Goal: Check status: Check status

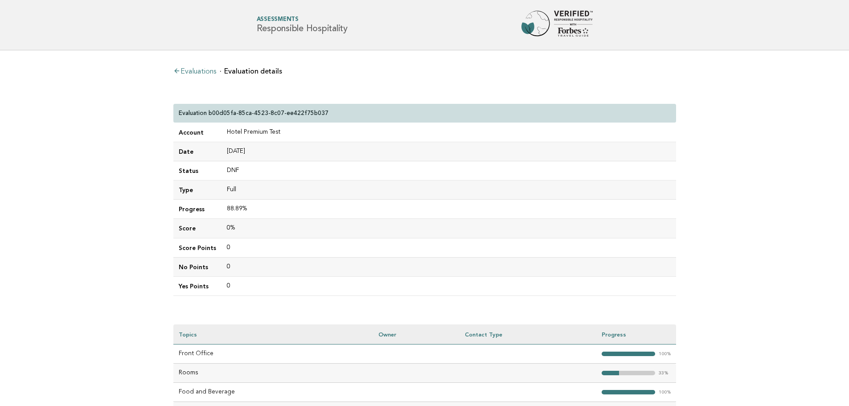
scroll to position [286, 0]
click at [192, 73] on link "Evaluations" at bounding box center [194, 71] width 43 height 7
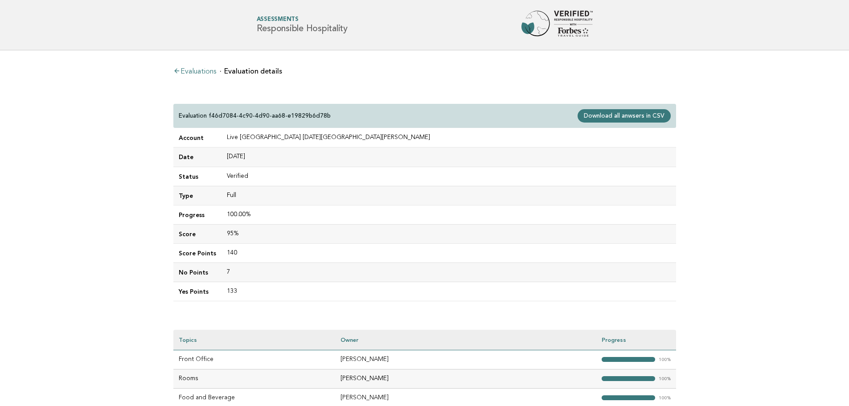
click at [109, 159] on main "Evaluations Evaluation details Evaluation f46d7084-4c90-4d90-aa68-e19829b6d78b …" at bounding box center [424, 265] width 849 height 431
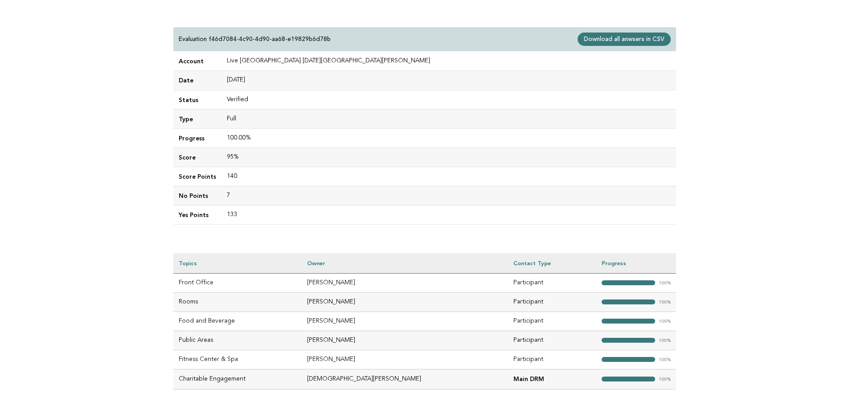
scroll to position [92, 0]
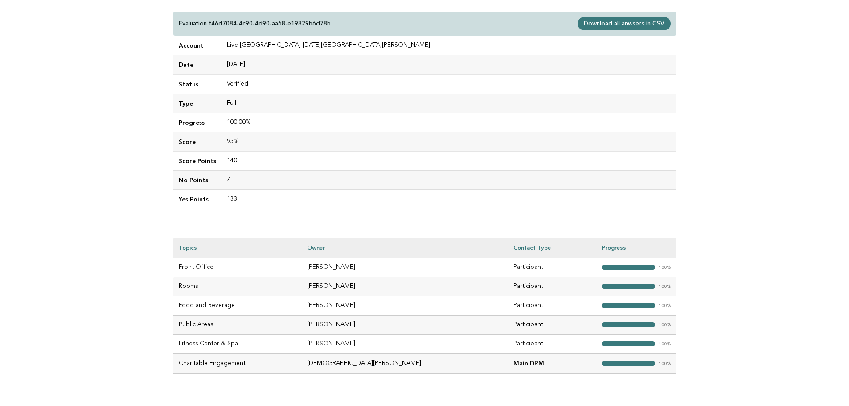
click at [132, 270] on main "Evaluations Evaluation details Evaluation f46d7084-4c90-4d90-aa68-e19829b6d78b …" at bounding box center [424, 188] width 849 height 460
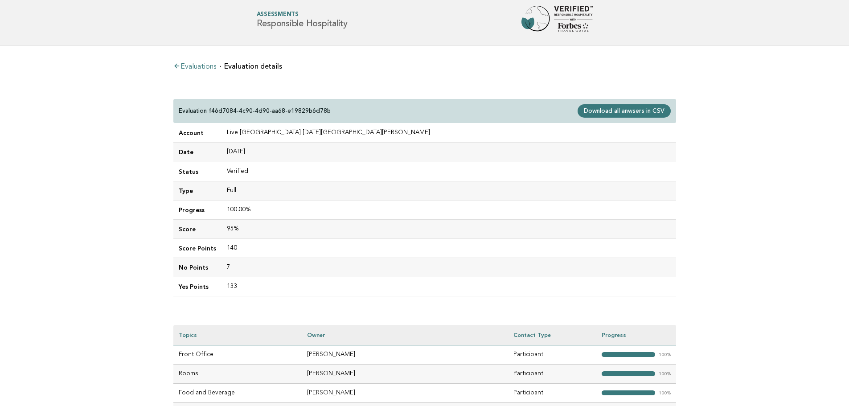
scroll to position [0, 0]
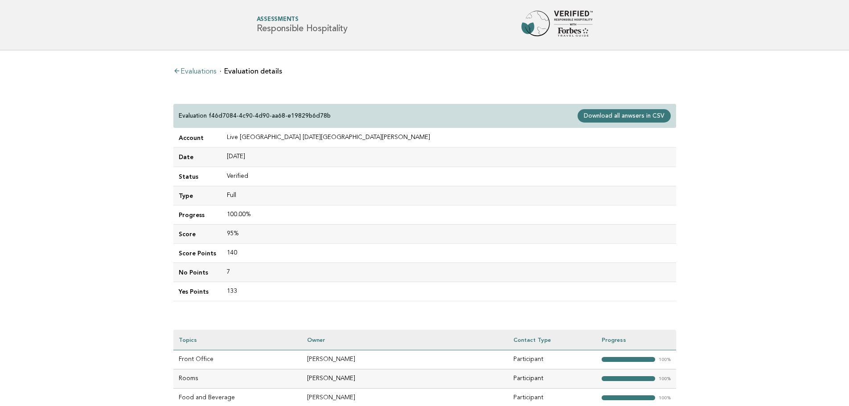
click at [181, 69] on link "Evaluations" at bounding box center [194, 71] width 43 height 7
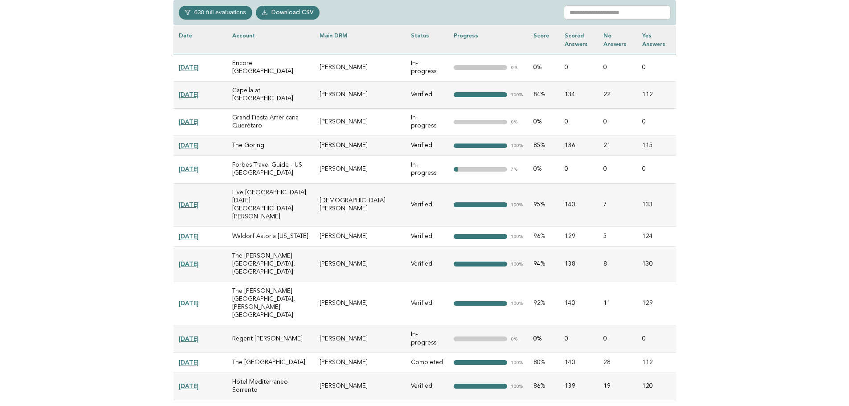
scroll to position [445, 0]
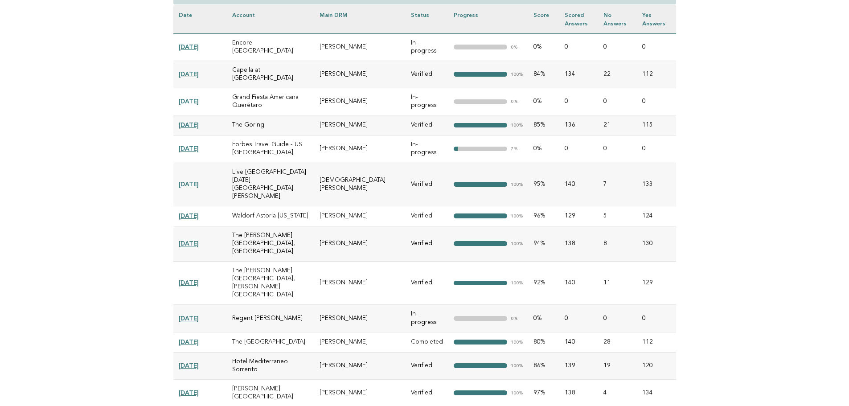
click at [199, 279] on link "2025-08-26" at bounding box center [189, 282] width 20 height 7
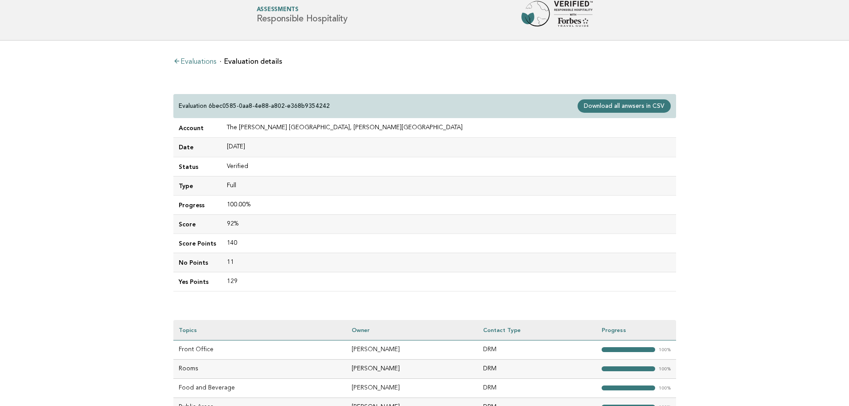
scroll to position [3, 0]
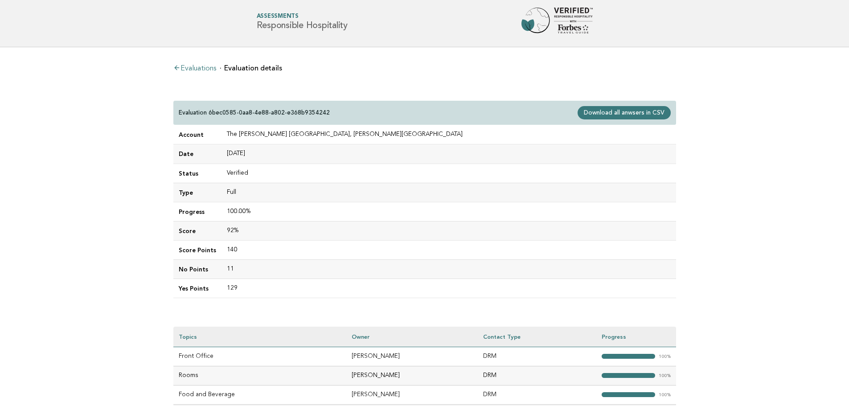
click at [201, 69] on link "Evaluations" at bounding box center [194, 68] width 43 height 7
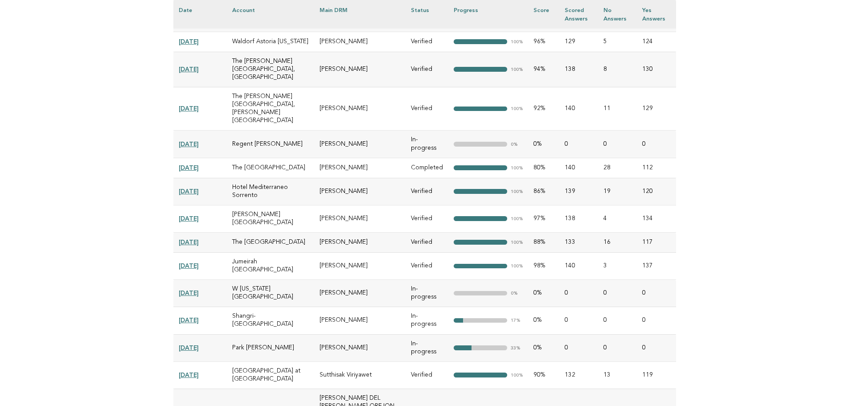
scroll to position [624, 0]
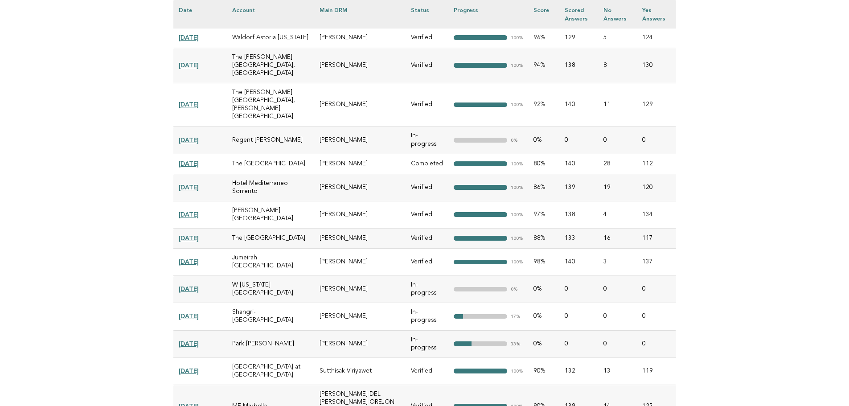
click at [199, 234] on link "[DATE]" at bounding box center [189, 237] width 20 height 7
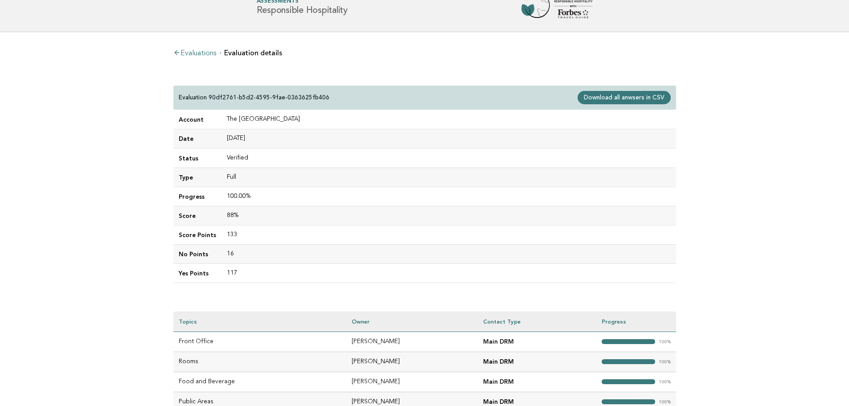
scroll to position [184, 0]
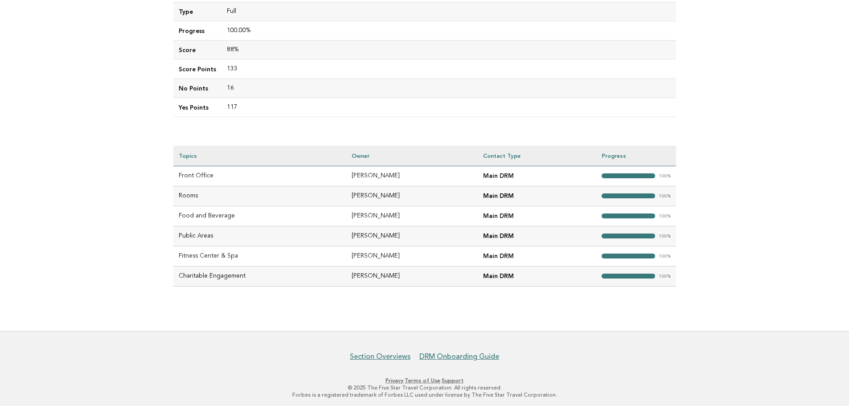
click at [448, 310] on div "Evaluations Evaluation details Evaluation 90df2761-b5d2-4595-9fae-0363625fb406 …" at bounding box center [424, 98] width 517 height 465
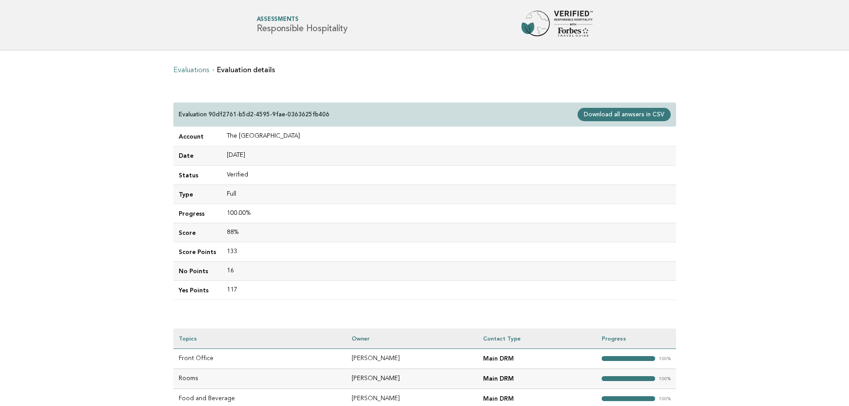
scroll to position [184, 0]
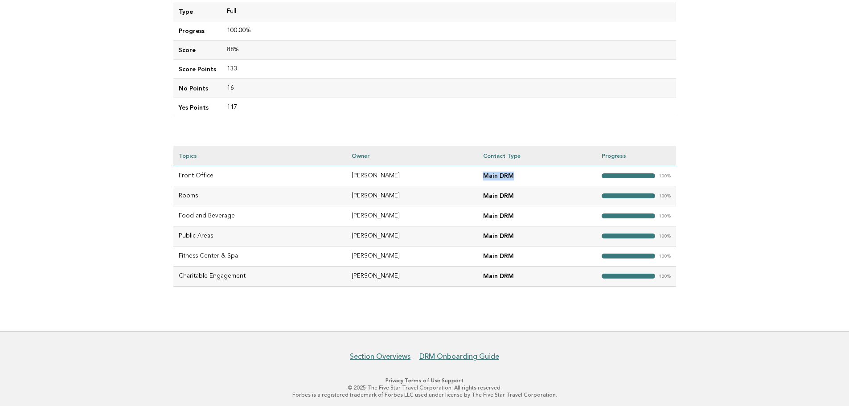
drag, startPoint x: 474, startPoint y: 174, endPoint x: 508, endPoint y: 174, distance: 34.7
click at [508, 174] on td "Main DRM" at bounding box center [537, 176] width 118 height 20
drag, startPoint x: 469, startPoint y: 194, endPoint x: 505, endPoint y: 194, distance: 35.6
click at [505, 194] on td "Main DRM" at bounding box center [537, 196] width 118 height 20
drag, startPoint x: 479, startPoint y: 215, endPoint x: 510, endPoint y: 216, distance: 31.2
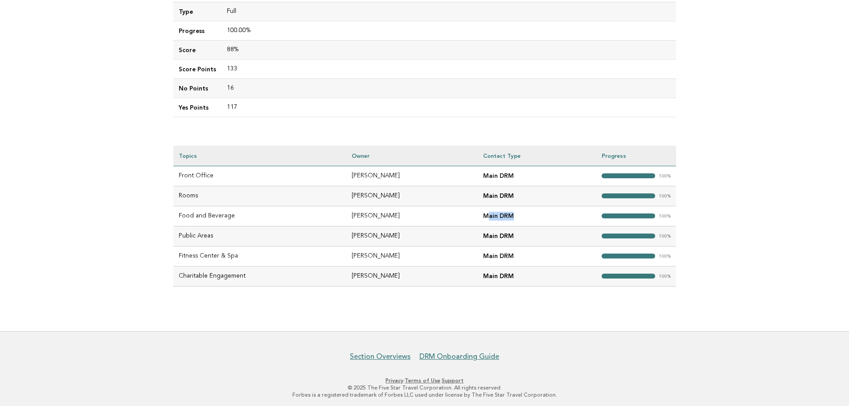
click at [510, 216] on td "Main DRM" at bounding box center [537, 216] width 118 height 20
drag, startPoint x: 477, startPoint y: 232, endPoint x: 482, endPoint y: 257, distance: 25.3
click at [510, 234] on td "Main DRM" at bounding box center [537, 236] width 118 height 20
drag, startPoint x: 478, startPoint y: 257, endPoint x: 516, endPoint y: 259, distance: 38.4
click at [516, 259] on td "Main DRM" at bounding box center [537, 256] width 118 height 20
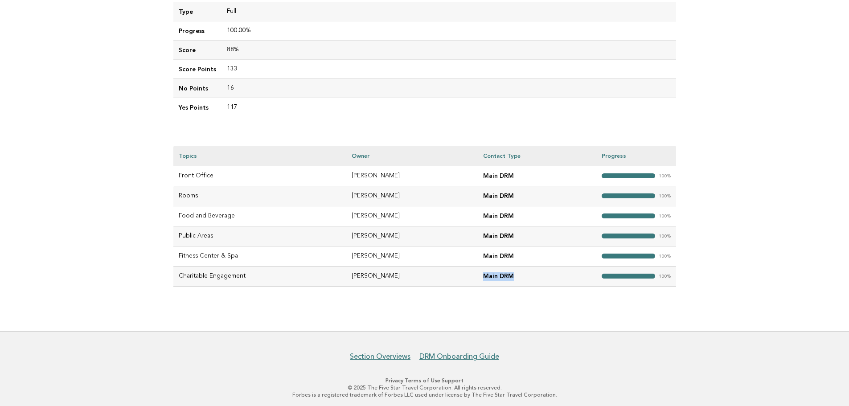
drag, startPoint x: 469, startPoint y: 269, endPoint x: 523, endPoint y: 271, distance: 54.4
click at [523, 271] on td "Main DRM" at bounding box center [537, 276] width 118 height 20
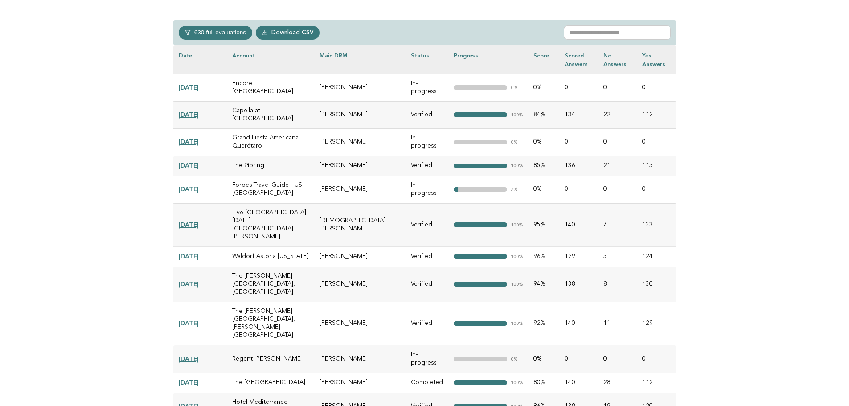
scroll to position [401, 0]
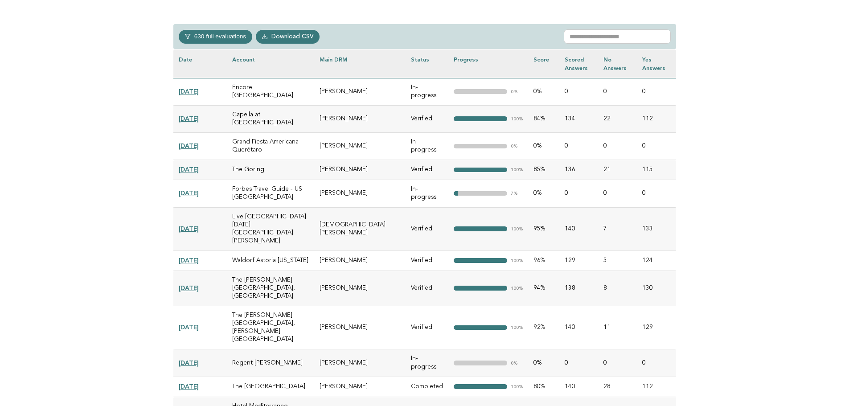
click at [188, 225] on link "[DATE]" at bounding box center [189, 228] width 20 height 7
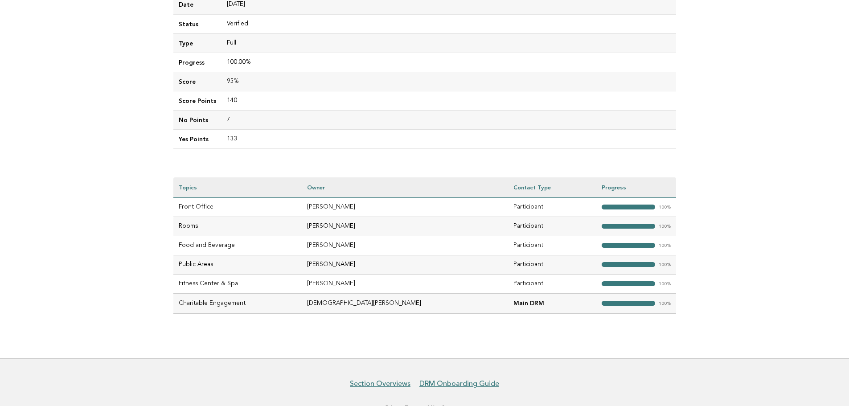
scroll to position [93, 0]
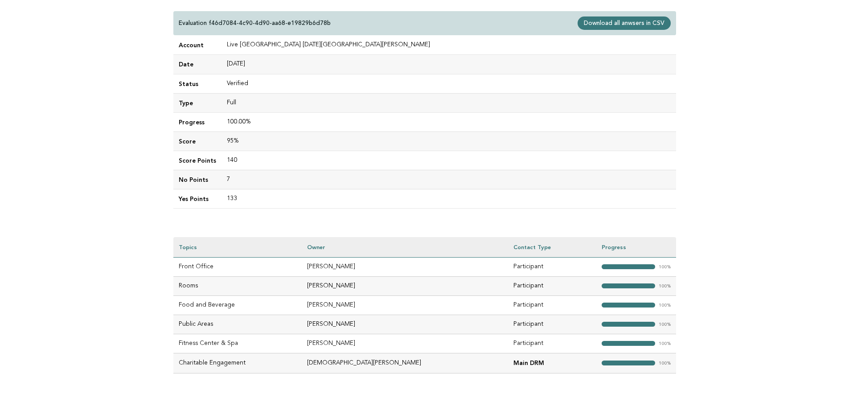
click at [148, 208] on main "Evaluations Evaluation details Evaluation f46d7084-4c90-4d90-aa68-e19829b6d78b …" at bounding box center [424, 188] width 849 height 460
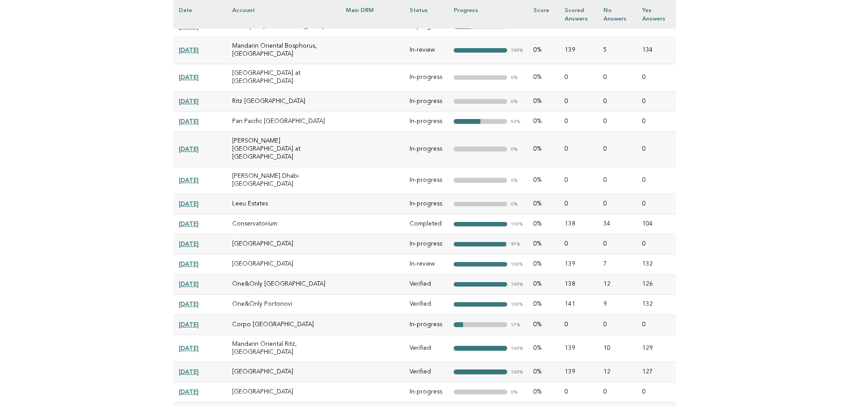
scroll to position [1114, 0]
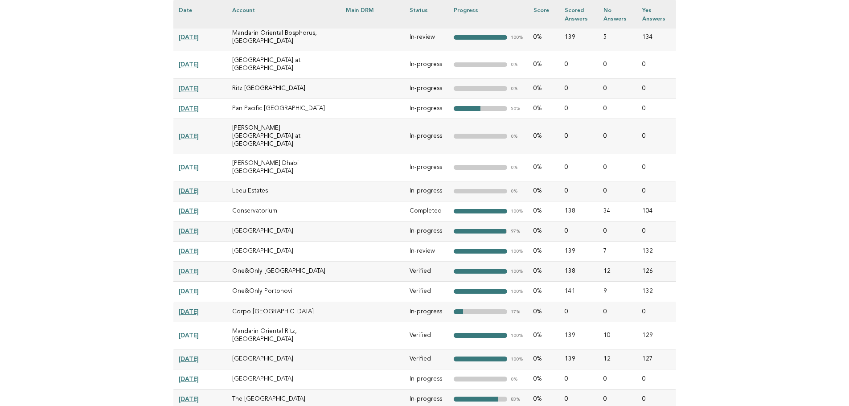
click at [187, 207] on link "2025-03-06" at bounding box center [189, 210] width 20 height 7
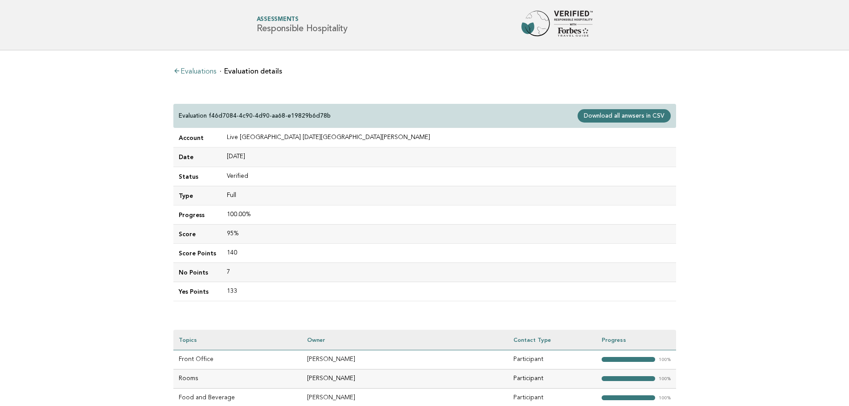
click at [184, 68] on link "Evaluations" at bounding box center [194, 71] width 43 height 7
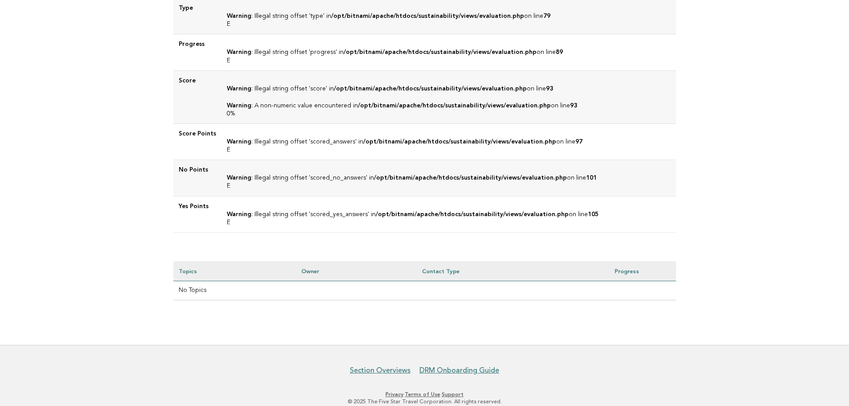
scroll to position [99, 0]
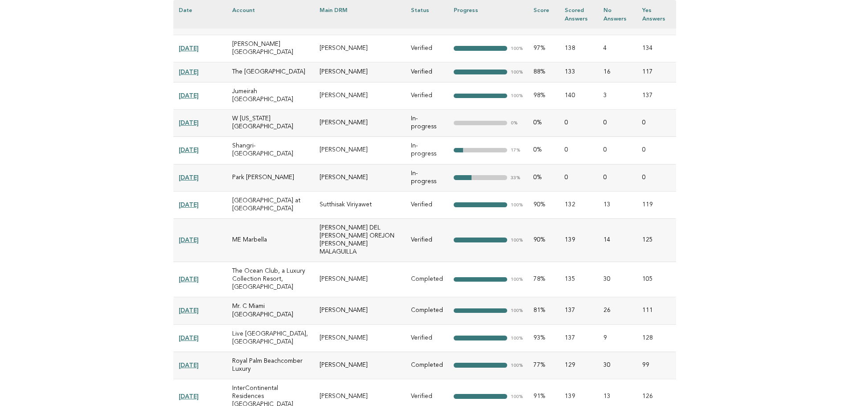
scroll to position [802, 0]
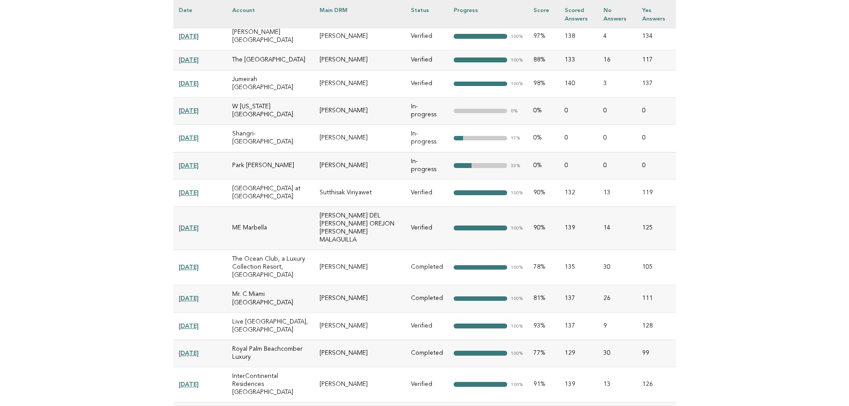
click at [188, 349] on link "2025-07-23" at bounding box center [189, 352] width 20 height 7
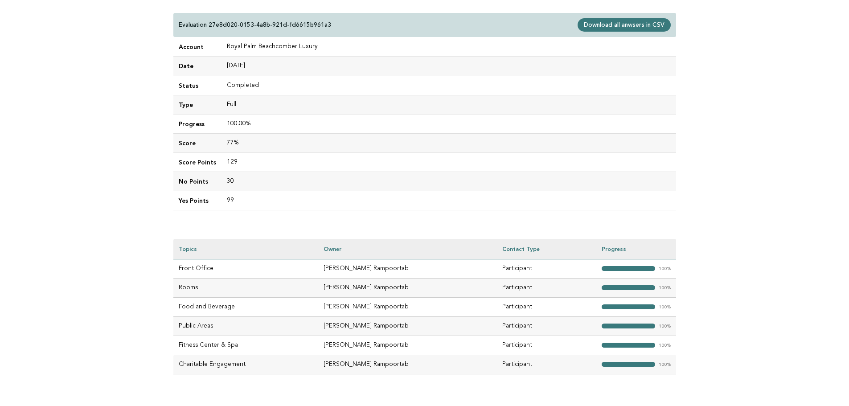
scroll to position [181, 0]
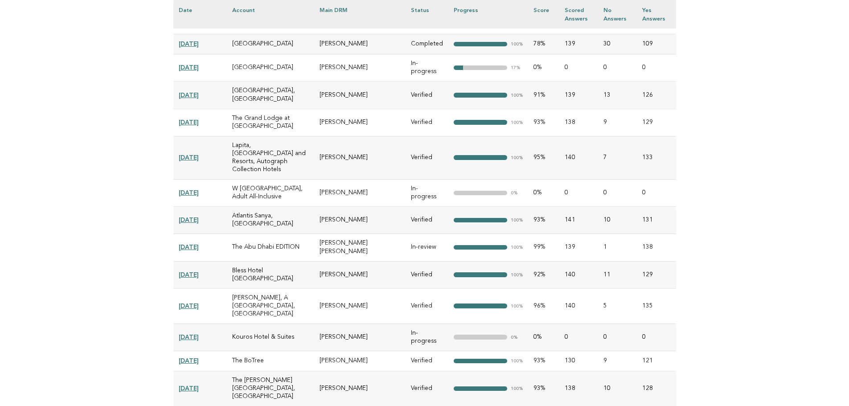
scroll to position [1749, 0]
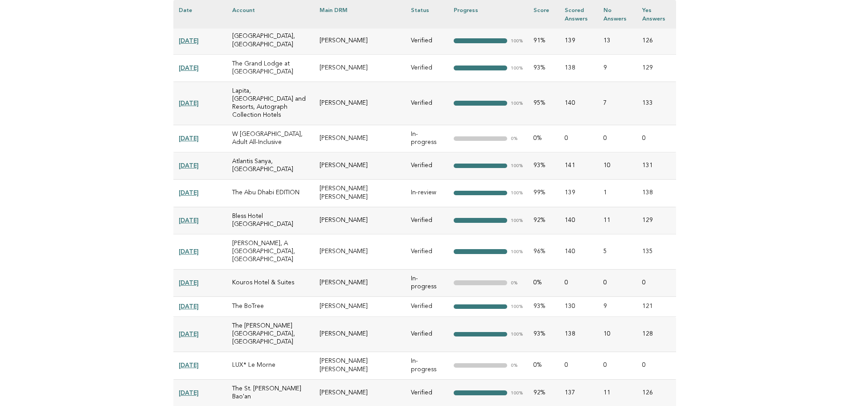
click at [196, 389] on link "[DATE]" at bounding box center [189, 392] width 20 height 7
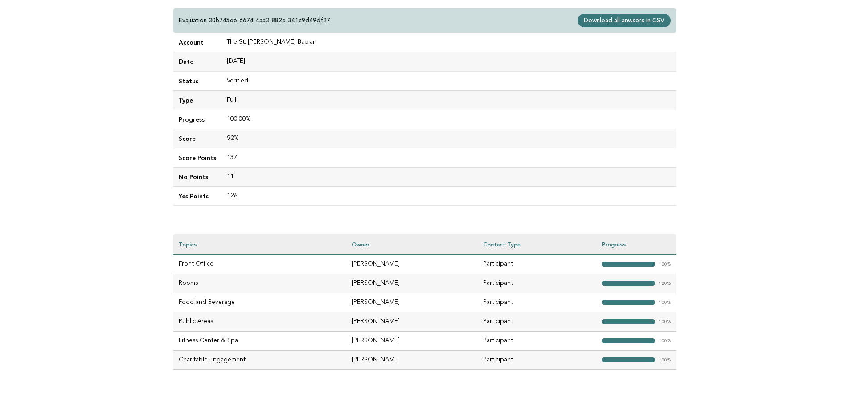
scroll to position [181, 0]
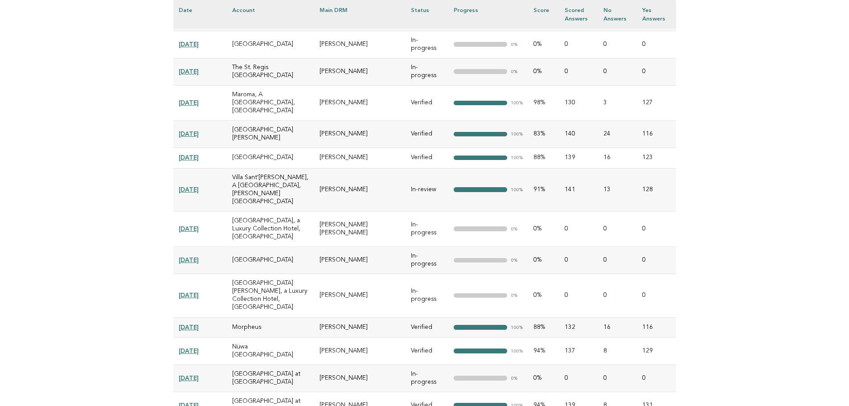
scroll to position [2313, 0]
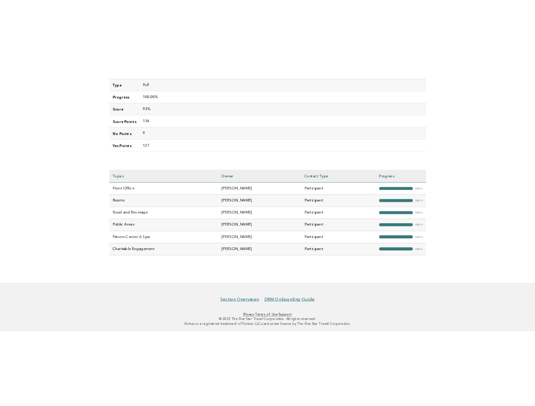
scroll to position [181, 0]
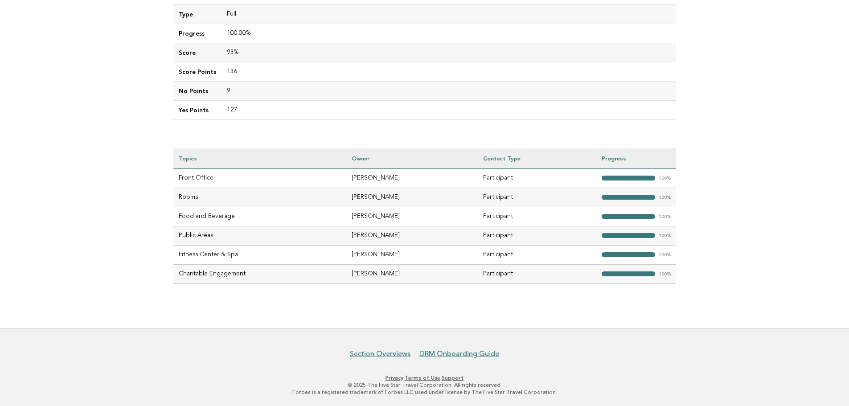
drag, startPoint x: 224, startPoint y: 162, endPoint x: 213, endPoint y: 311, distance: 150.0
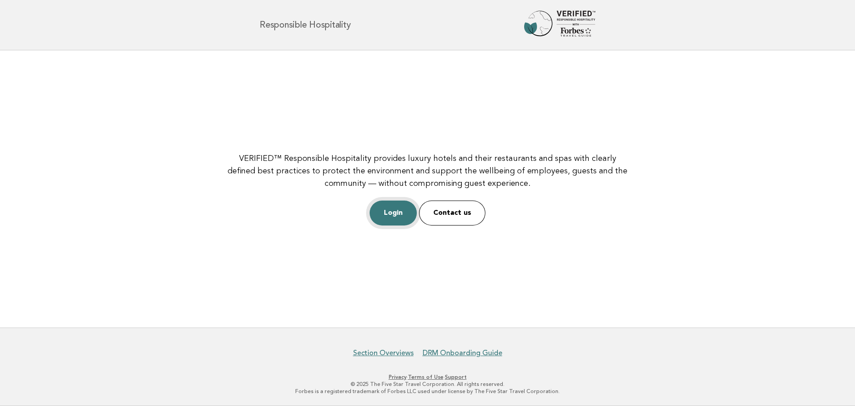
click at [406, 213] on link "Login" at bounding box center [393, 212] width 47 height 25
